Goal: Task Accomplishment & Management: Manage account settings

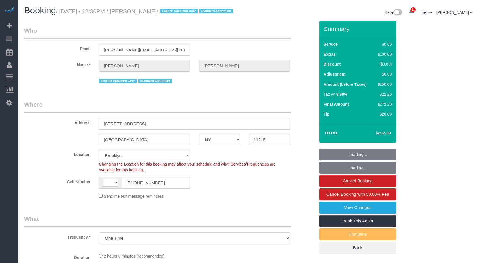
select select "NY"
select select "number:89"
select select "number:90"
select select "number:15"
select select "number:7"
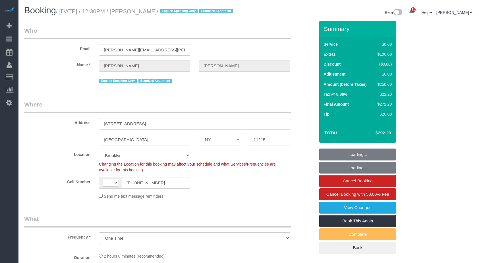
select select "object:981"
select select "string:US"
select select "string:stripe-pm_1RwvTp4VGloSiKo7UKaZBMca"
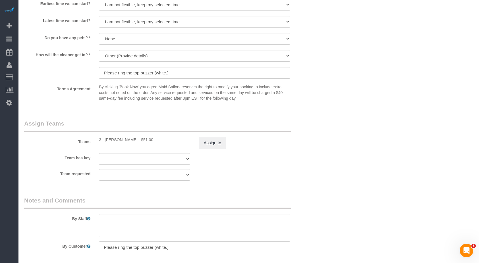
scroll to position [711, 0]
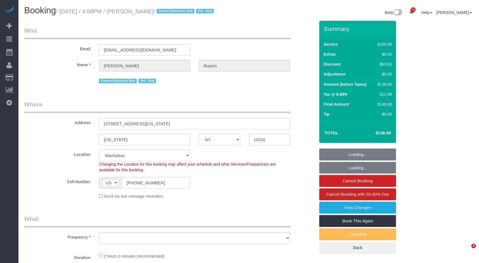
select select "NY"
select select "number:60"
select select "number:76"
select select "number:13"
select select "number:5"
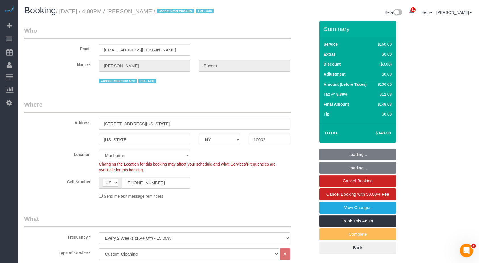
select select "object:1003"
select select "spot1"
select select "object:1015"
drag, startPoint x: 62, startPoint y: 11, endPoint x: 177, endPoint y: 12, distance: 115.5
click at [177, 12] on small "/ August 17, 2025 / 4:00PM / Samantha Buyers / Cannot Determine Size Pet - Dog" at bounding box center [136, 11] width 160 height 6
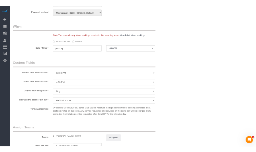
scroll to position [540, 0]
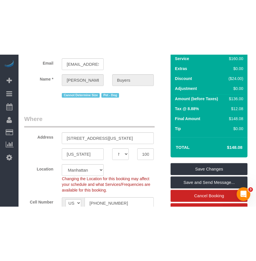
scroll to position [0, 0]
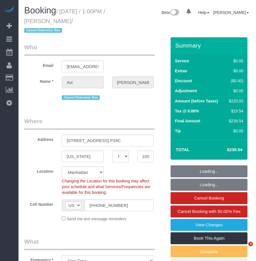
select select "NY"
select select "object:720"
select select "string:stripe-pm_1R1tF14VGloSiKo7U8tSIWlt"
select select "spot1"
select select "number:61"
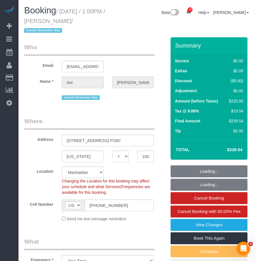
select select "number:77"
select select "number:15"
select select "number:5"
select select "2"
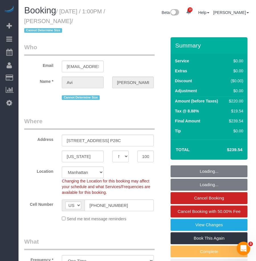
select select "2"
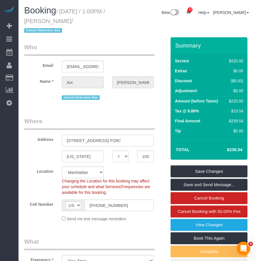
click at [98, 144] on input "75 West End Avenue, Apt. P28C" at bounding box center [108, 141] width 92 height 12
drag, startPoint x: 91, startPoint y: 156, endPoint x: 62, endPoint y: 156, distance: 29.0
click at [62, 156] on input "[US_STATE]" at bounding box center [83, 156] width 42 height 12
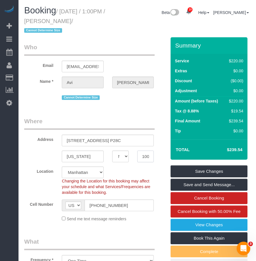
click at [144, 158] on input "10023" at bounding box center [145, 156] width 16 height 12
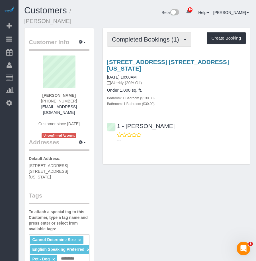
click at [139, 36] on button "Completed Bookings (1)" at bounding box center [149, 39] width 84 height 15
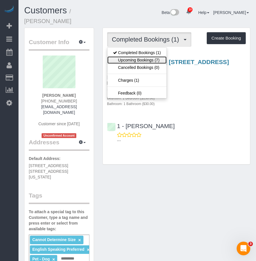
click at [135, 56] on link "Upcoming Bookings (7)" at bounding box center [136, 59] width 59 height 7
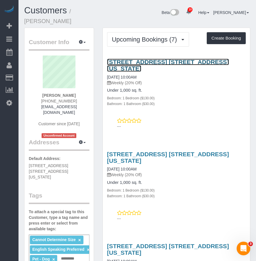
click at [120, 59] on link "[STREET_ADDRESS] [STREET_ADDRESS][US_STATE]" at bounding box center [168, 65] width 122 height 13
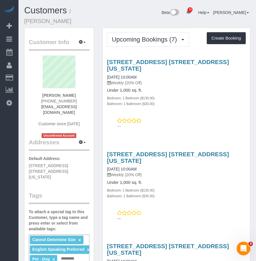
click at [71, 9] on small "/ [PERSON_NAME]" at bounding box center [47, 16] width 47 height 16
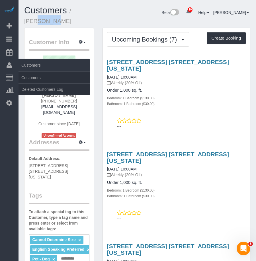
copy small "Kelly"
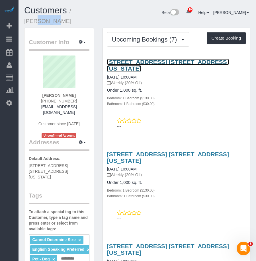
click at [139, 59] on link "7 East 85th Street, Apt. 6d, New York, NY 10028" at bounding box center [168, 65] width 122 height 13
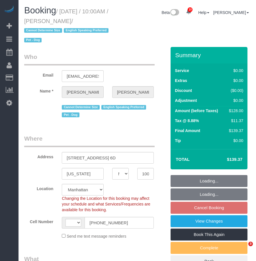
select select "NY"
select select "number:57"
select select "number:76"
select select "number:13"
select select "number:5"
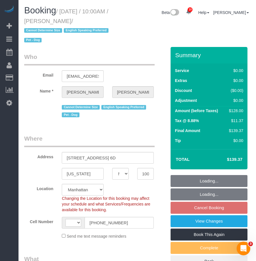
select select "string:[GEOGRAPHIC_DATA]"
select select "string:stripe-pm_1RuITc4VGloSiKo7L867WxHG"
select select "object:1426"
select select "spot3"
select select "1"
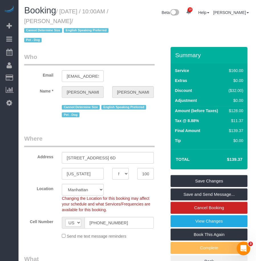
drag, startPoint x: 63, startPoint y: 11, endPoint x: 91, endPoint y: 18, distance: 29.0
click at [91, 18] on small "/ [DATE] / 10:00AM / [PERSON_NAME] / Cannot Determine Size English Speaking Pre…" at bounding box center [67, 25] width 86 height 35
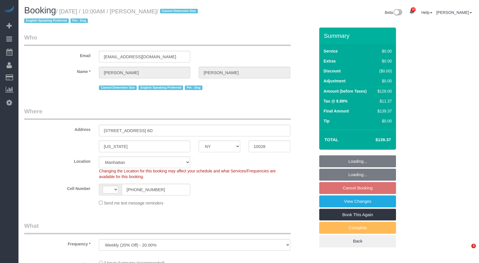
select select "NY"
select select "number:57"
select select "number:76"
select select "number:13"
select select "number:5"
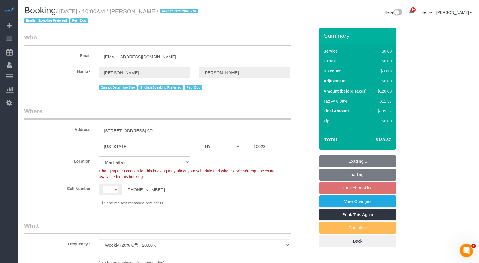
select select "object:723"
select select "string:US"
select select "string:stripe-pm_1RuITc4VGloSiKo7L867WxHG"
select select "1"
select select "spot3"
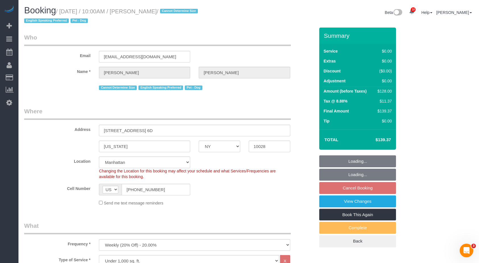
select select "1"
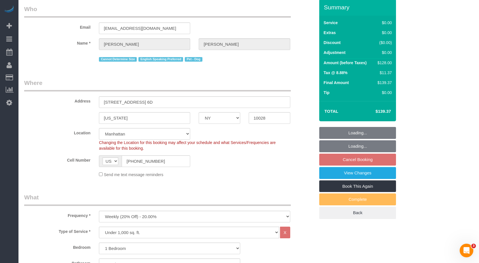
scroll to position [57, 0]
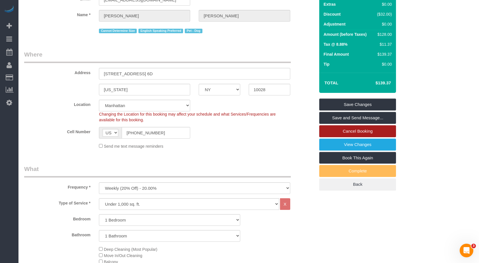
click at [342, 133] on link "Cancel Booking" at bounding box center [357, 131] width 77 height 12
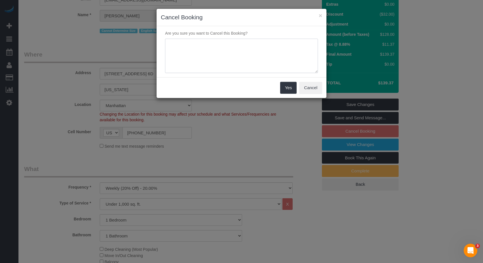
click at [205, 56] on textarea at bounding box center [241, 56] width 153 height 35
type textarea "Customer request."
click at [284, 84] on button "Yes" at bounding box center [288, 88] width 16 height 12
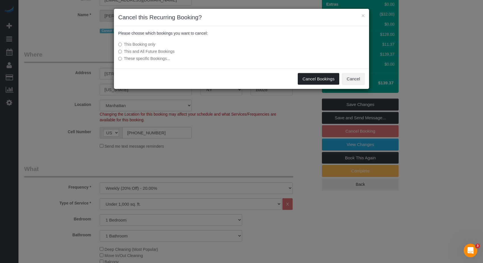
click at [322, 78] on button "Cancel Bookings" at bounding box center [319, 79] width 42 height 12
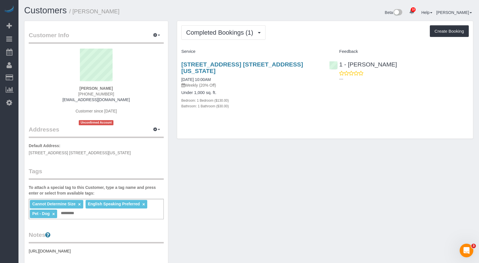
scroll to position [57, 0]
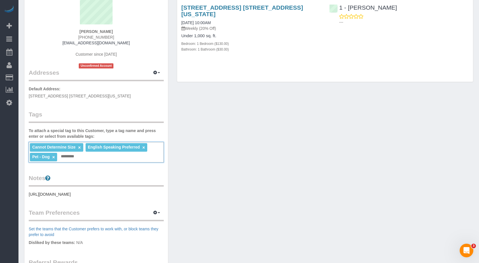
click at [74, 157] on input "text" at bounding box center [68, 156] width 19 height 7
type input "**********"
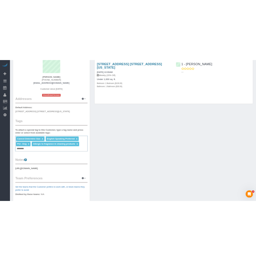
scroll to position [0, 0]
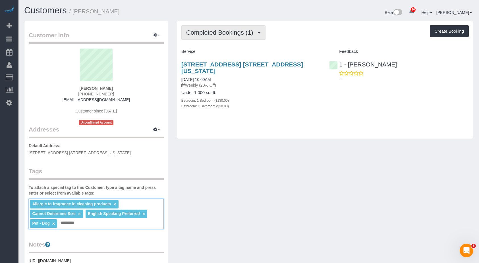
click at [235, 34] on span "Completed Bookings (1)" at bounding box center [221, 32] width 70 height 7
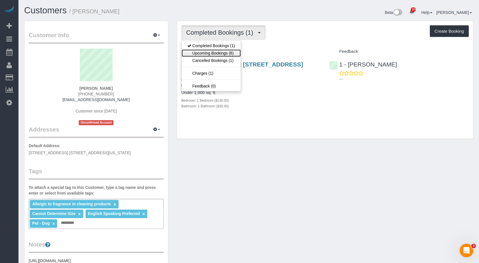
click at [215, 54] on link "Upcoming Bookings (6)" at bounding box center [211, 52] width 59 height 7
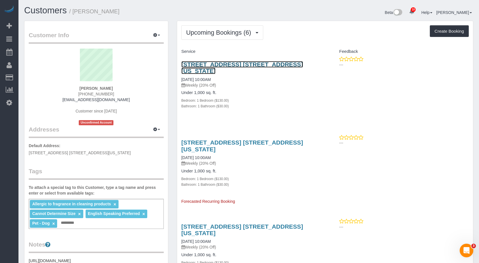
click at [229, 65] on link "[STREET_ADDRESS] [STREET_ADDRESS][US_STATE]" at bounding box center [242, 67] width 122 height 13
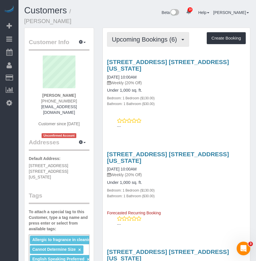
click at [148, 36] on button "Upcoming Bookings (6)" at bounding box center [148, 39] width 82 height 15
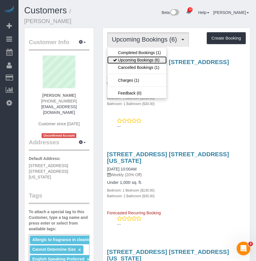
click at [137, 56] on link "Upcoming Bookings (6)" at bounding box center [136, 59] width 59 height 7
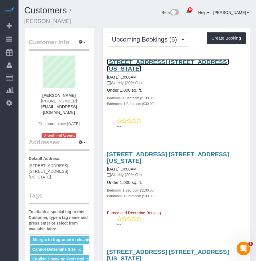
click at [137, 59] on link "7 East 85th Street, Apt. 6d, New York, NY 10028" at bounding box center [168, 65] width 122 height 13
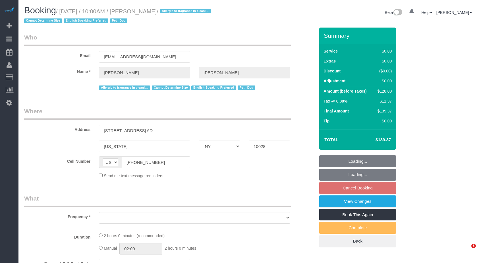
select select "NY"
select select "string:stripe-pm_1RuITc4VGloSiKo7L867WxHG"
select select "number:57"
select select "number:76"
select select "number:13"
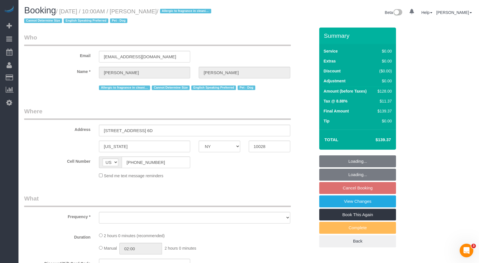
select select "number:5"
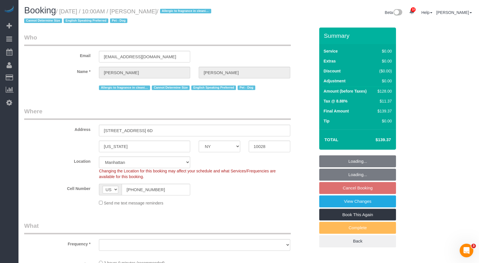
select select "object:1391"
select select "1"
select select "spot3"
select select "1"
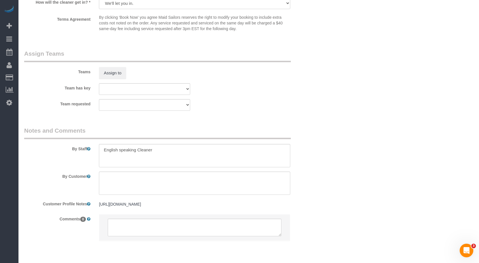
scroll to position [741, 0]
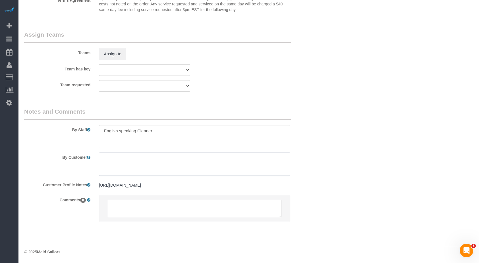
click at [170, 154] on textarea at bounding box center [194, 164] width 191 height 23
type textarea "Customer is allergic to fragrance in cleaning products. Please use their cleani…"
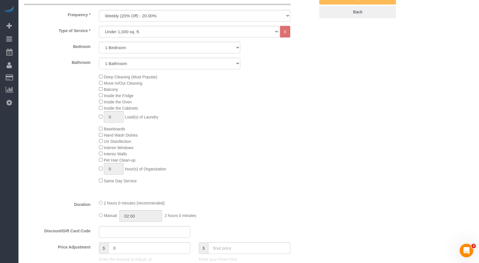
scroll to position [116, 0]
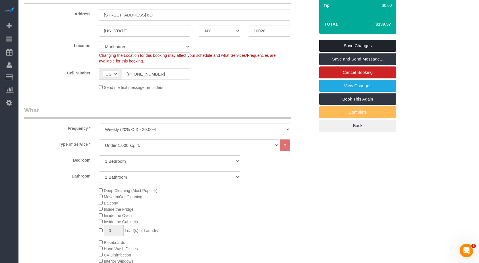
click at [344, 45] on link "Save Changes" at bounding box center [357, 46] width 77 height 12
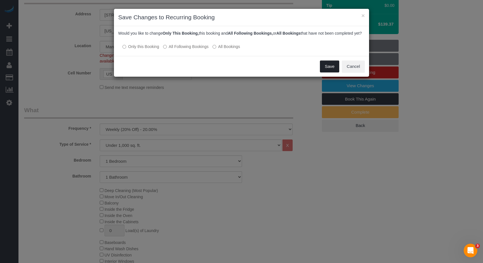
click at [325, 73] on button "Save" at bounding box center [329, 67] width 19 height 12
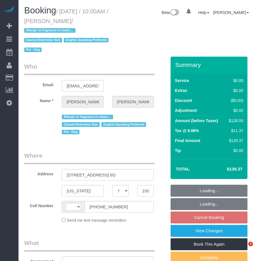
select select "NY"
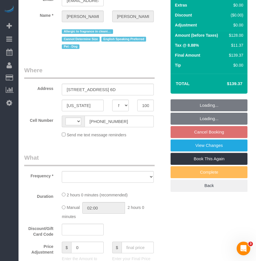
select select "string:[GEOGRAPHIC_DATA]"
select select "object:718"
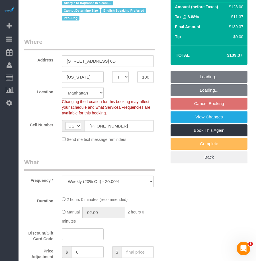
select select "string:stripe-pm_1RuITc4VGloSiKo7L867WxHG"
select select "spot3"
select select "number:57"
select select "number:76"
select select "number:13"
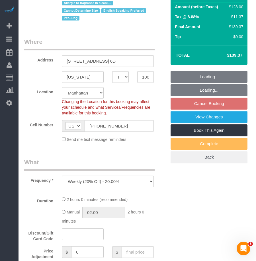
select select "number:5"
select select "object:1288"
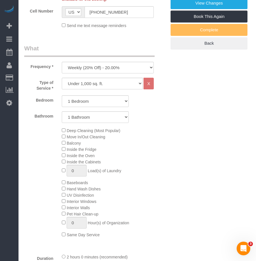
select select "1"
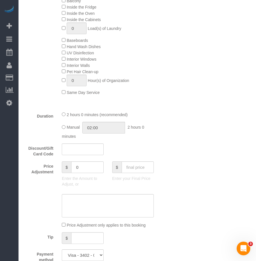
scroll to position [284, 0]
